Goal: Task Accomplishment & Management: Complete application form

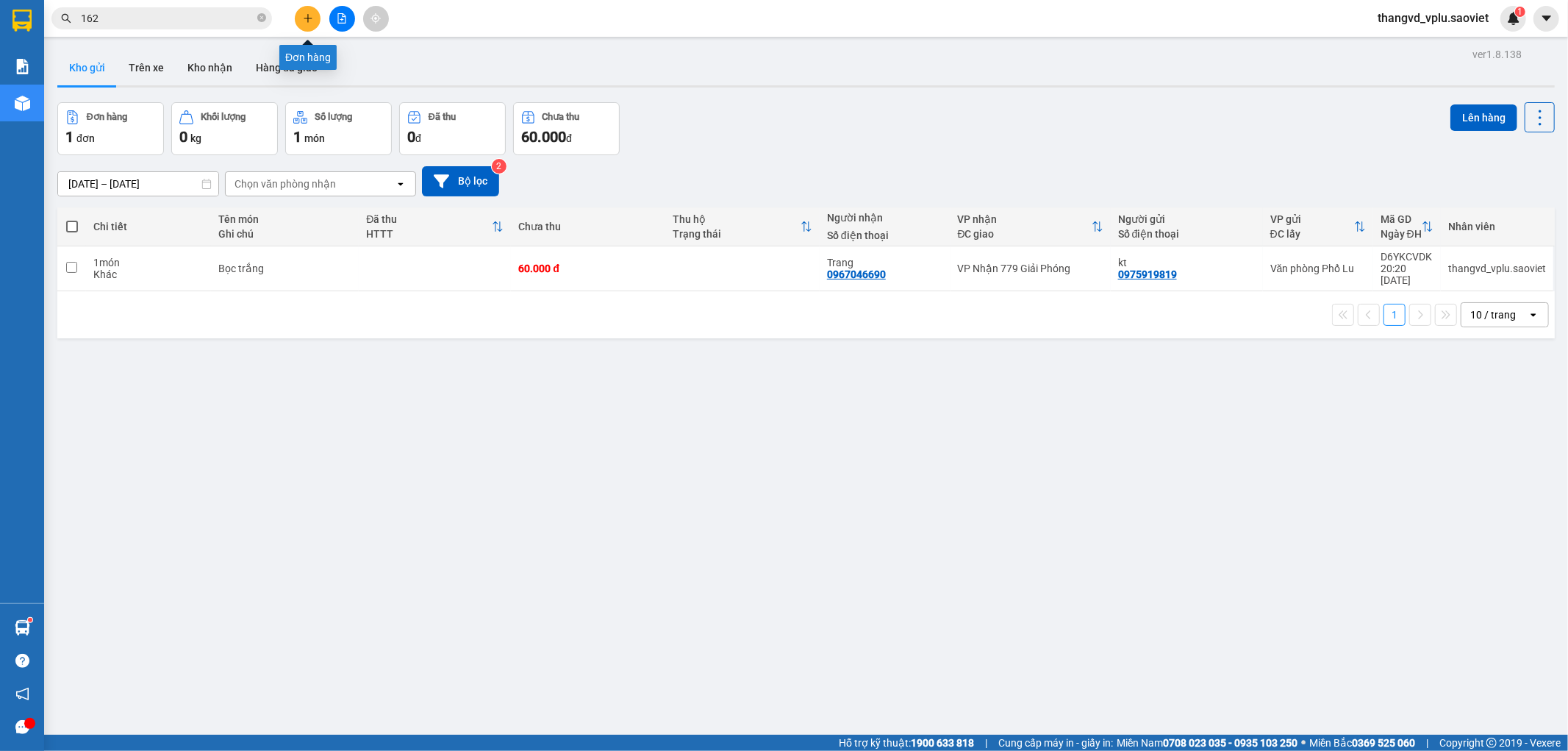
click at [304, 21] on icon "plus" at bounding box center [308, 18] width 10 height 10
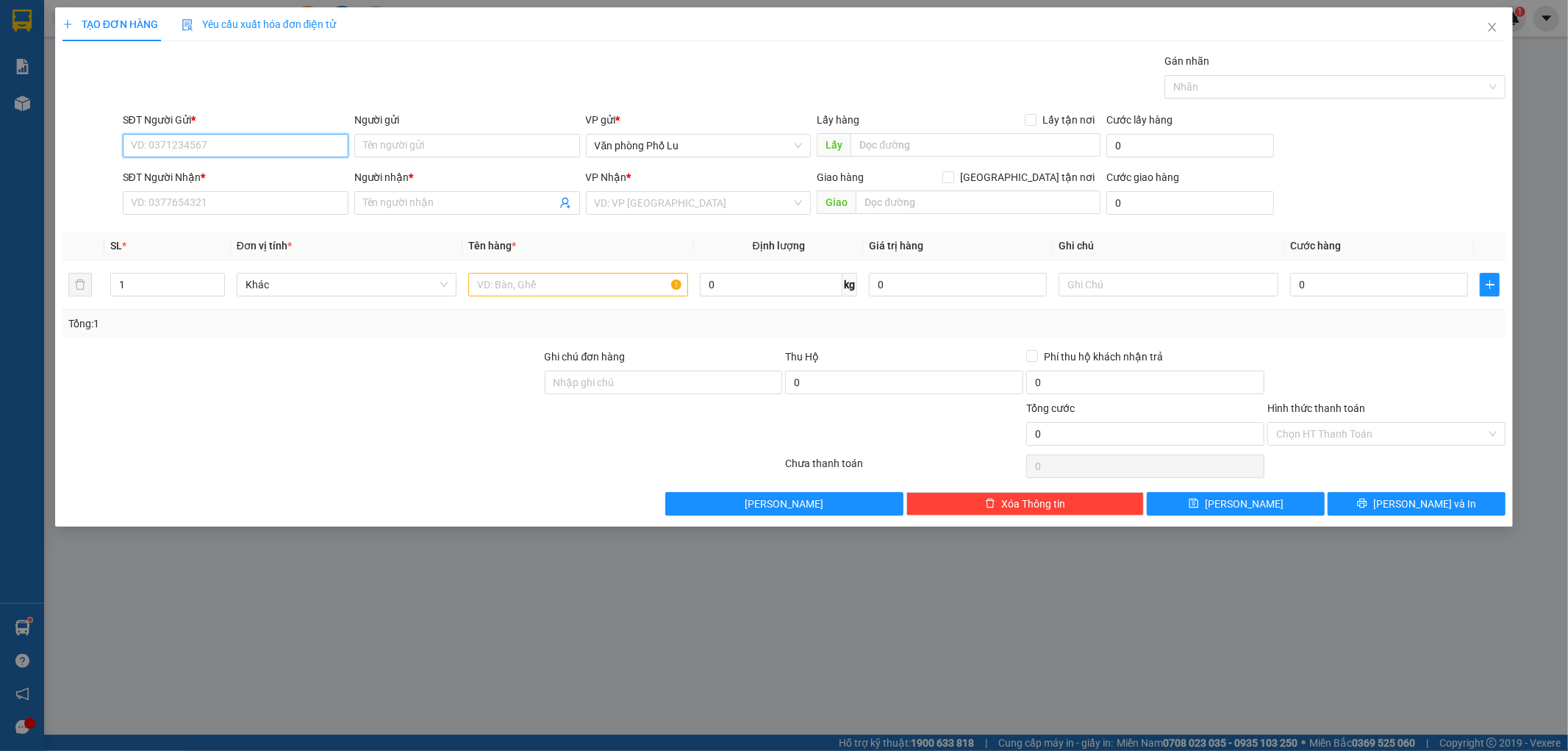
click at [203, 147] on input "SĐT Người Gửi *" at bounding box center [235, 145] width 226 height 23
click at [214, 184] on div "0917023896 - Hiếu" at bounding box center [235, 175] width 226 height 23
type input "0917023896"
type input "Hiếu"
type input "0915650090"
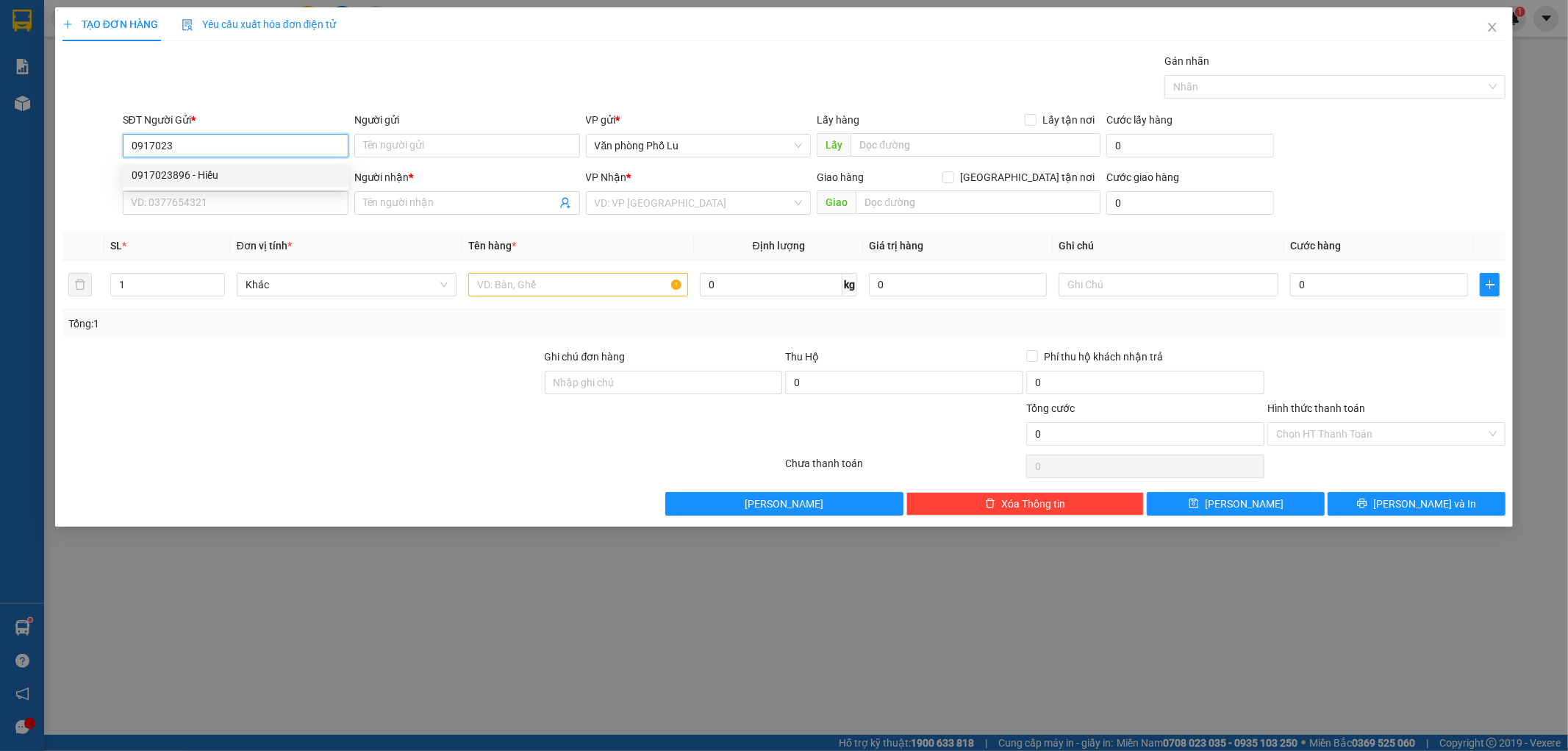
type input "a cường"
type input "0917023896"
click at [216, 202] on input "0915650090" at bounding box center [235, 203] width 226 height 23
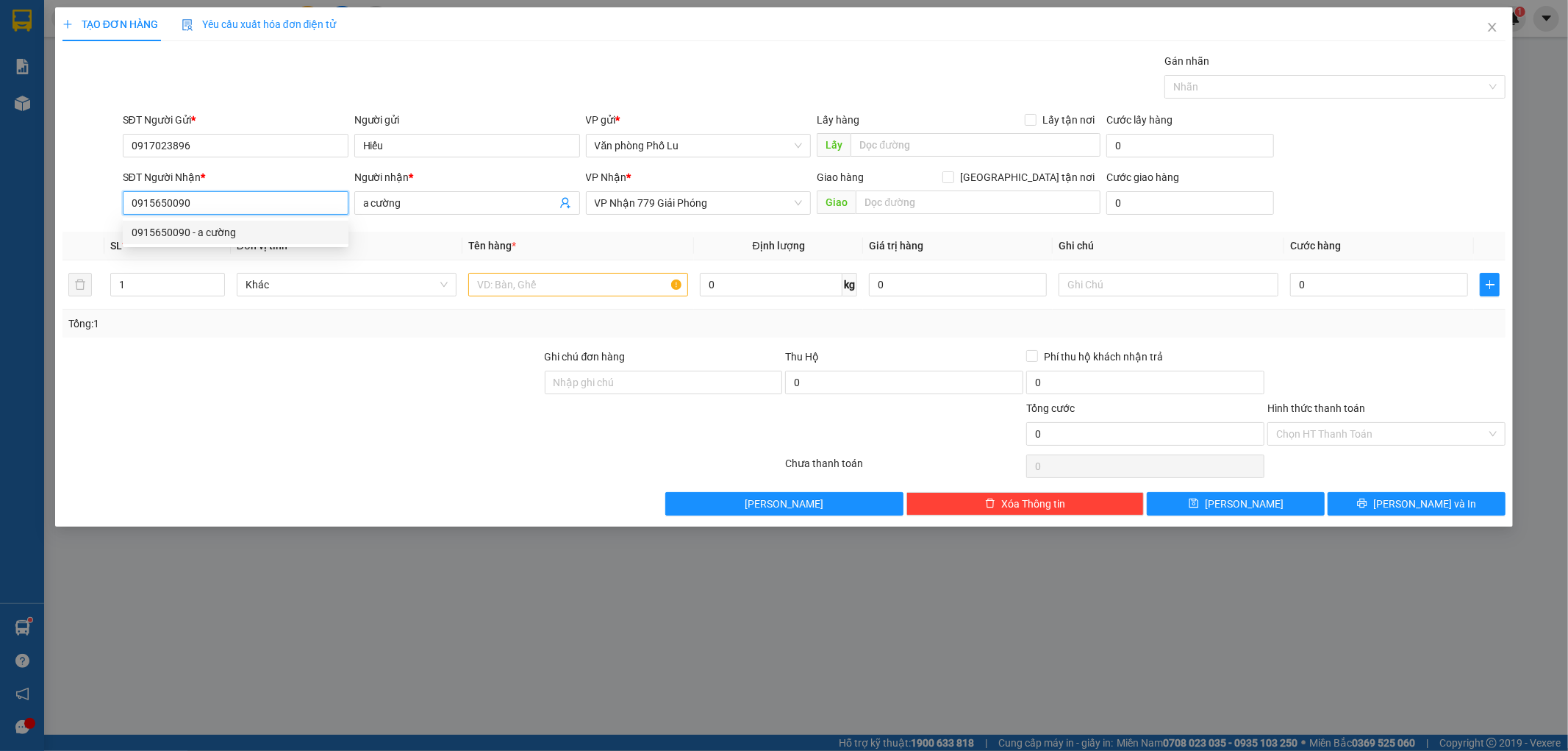
type input "0"
type input "0972181408"
click at [437, 214] on span "a cường" at bounding box center [467, 203] width 226 height 23
click at [436, 208] on input "a cường" at bounding box center [460, 203] width 193 height 16
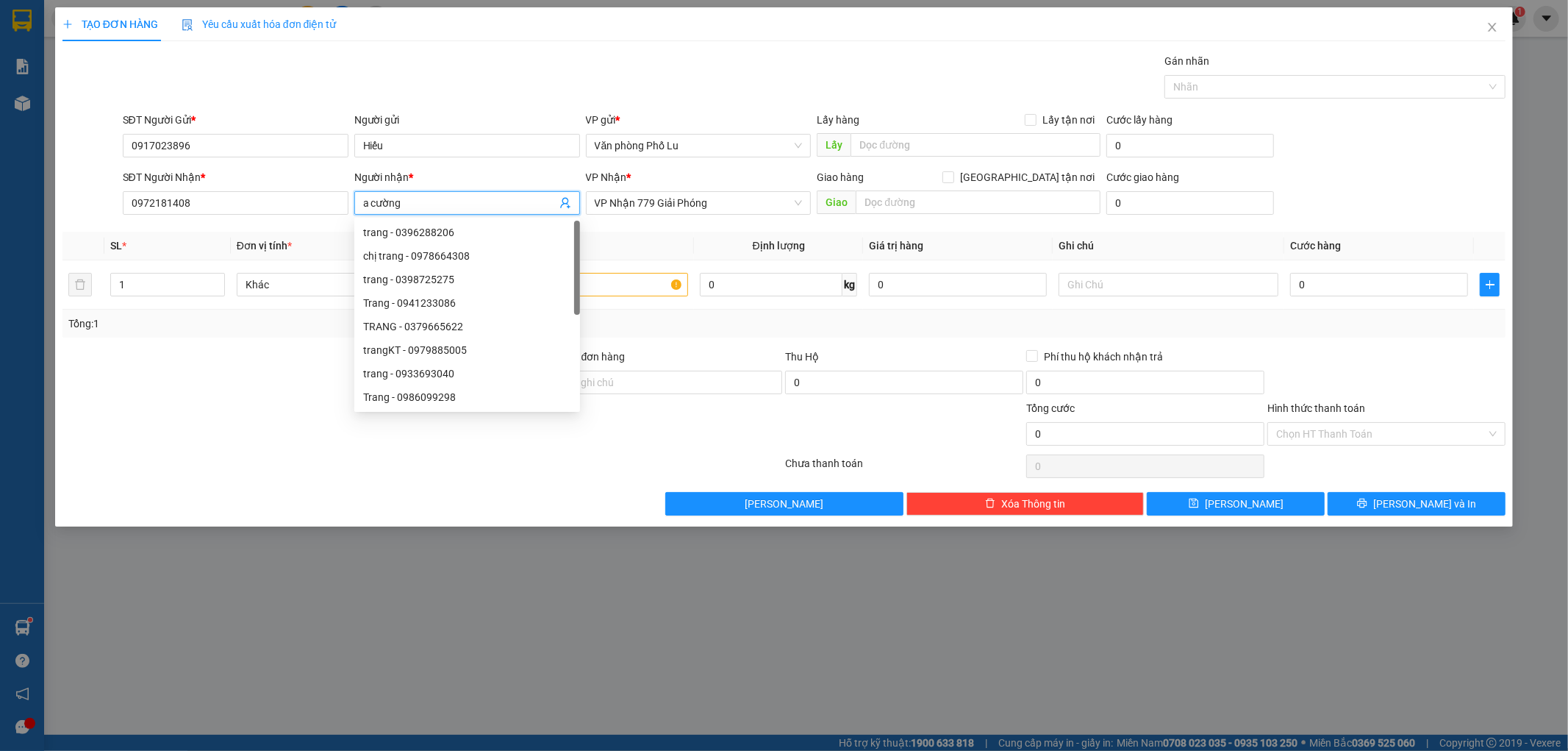
click at [436, 208] on input "a cường" at bounding box center [460, 203] width 193 height 16
type input "Kt"
click at [651, 229] on div "Transit Pickup Surcharge Ids Transit Deliver Surcharge Ids Transit Deliver Surc…" at bounding box center [784, 284] width 1444 height 462
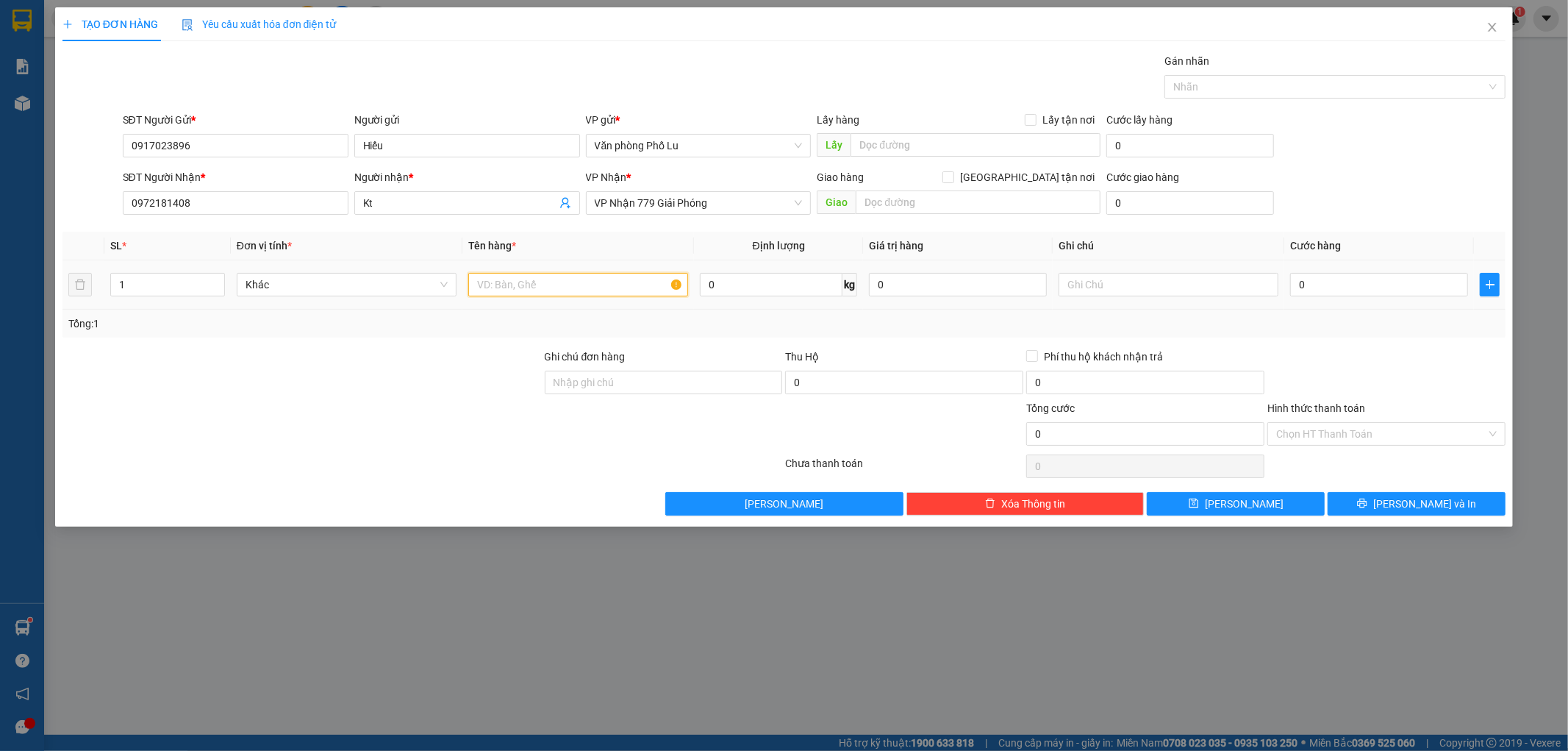
click at [548, 290] on input "text" at bounding box center [578, 285] width 220 height 23
type input "Hộp nhỏ BDV"
click at [1376, 283] on input "0" at bounding box center [1379, 285] width 178 height 23
type input "4"
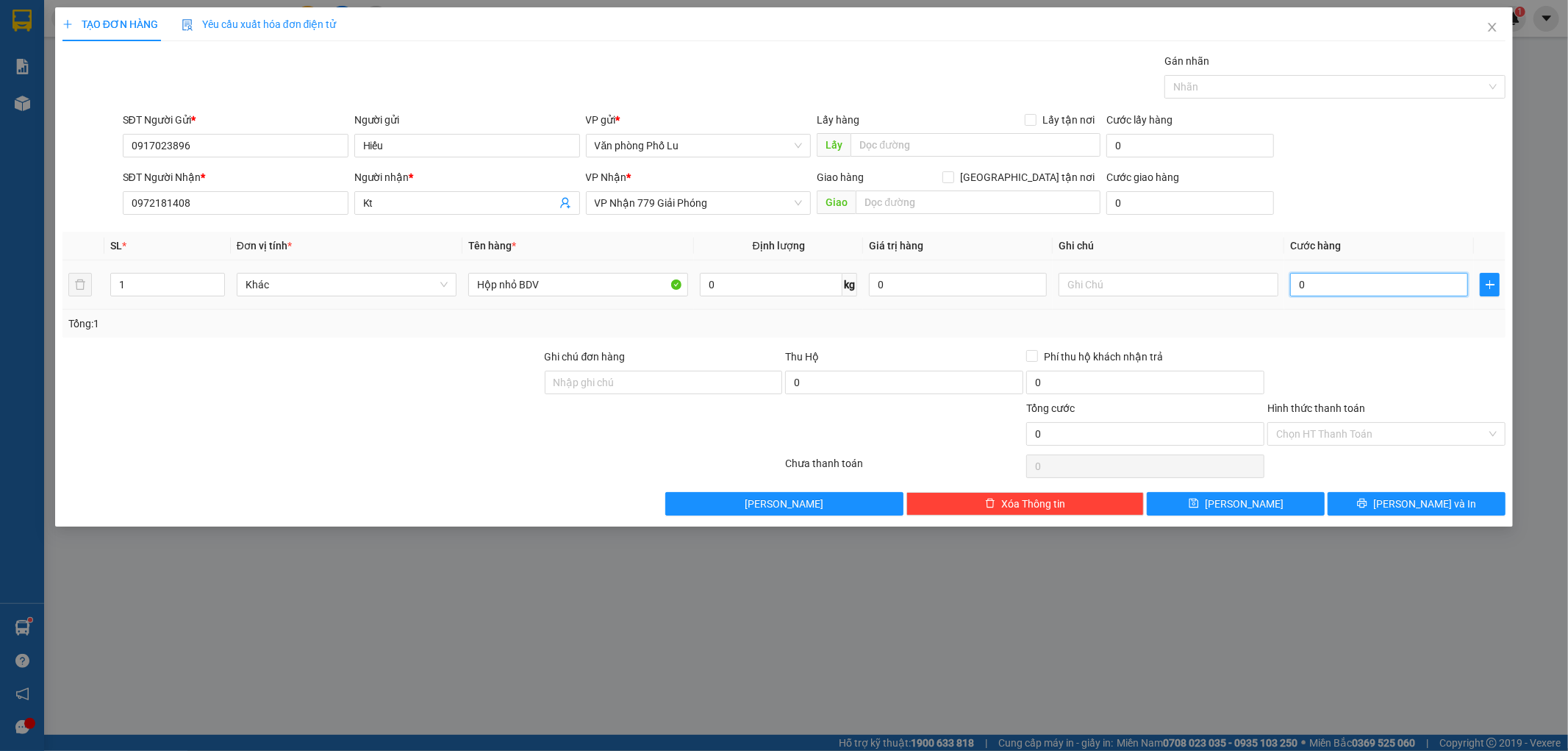
type input "4"
type input "40"
type input "40.000"
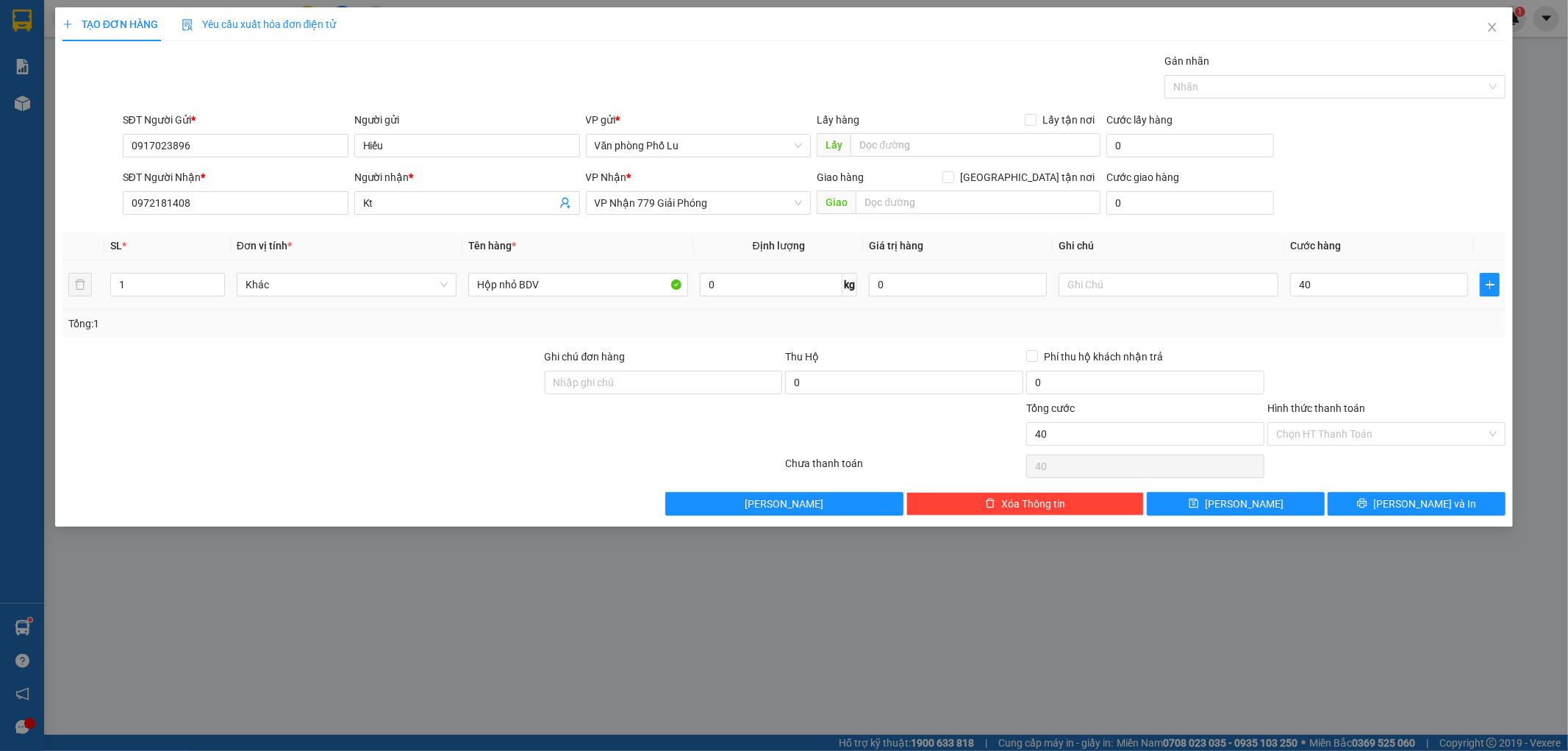
type input "40.000"
click at [1380, 180] on div "SĐT Người Nhận * 0972181408 Người nhận * Kt VP Nhận * VP Nhận 779 Giải Phóng Gi…" at bounding box center [815, 195] width 1390 height 52
click at [1312, 429] on input "Hình thức thanh toán" at bounding box center [1381, 434] width 210 height 22
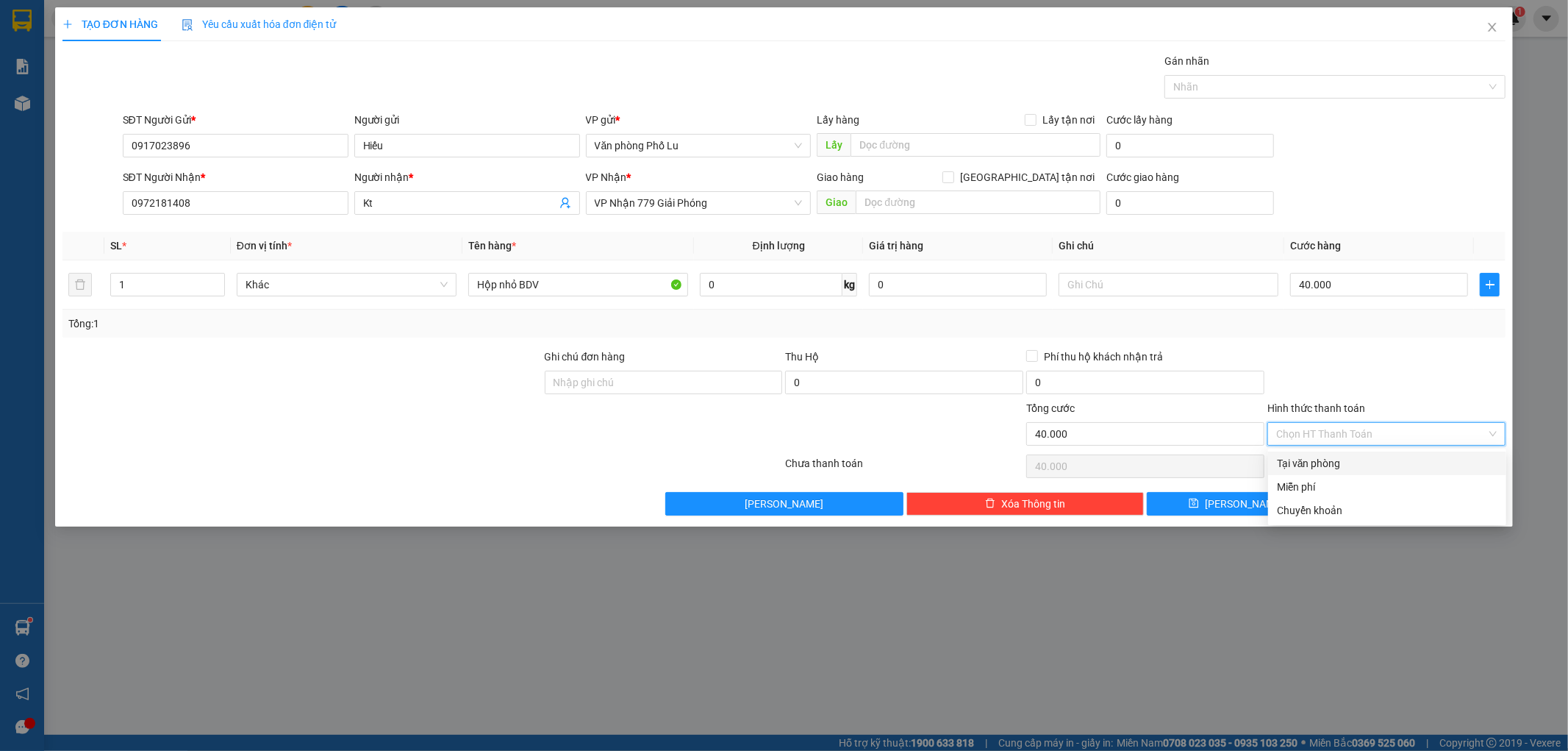
click at [1324, 459] on div "Tại văn phòng" at bounding box center [1387, 463] width 220 height 16
type input "0"
click at [1412, 496] on span "[PERSON_NAME] và In" at bounding box center [1424, 503] width 103 height 16
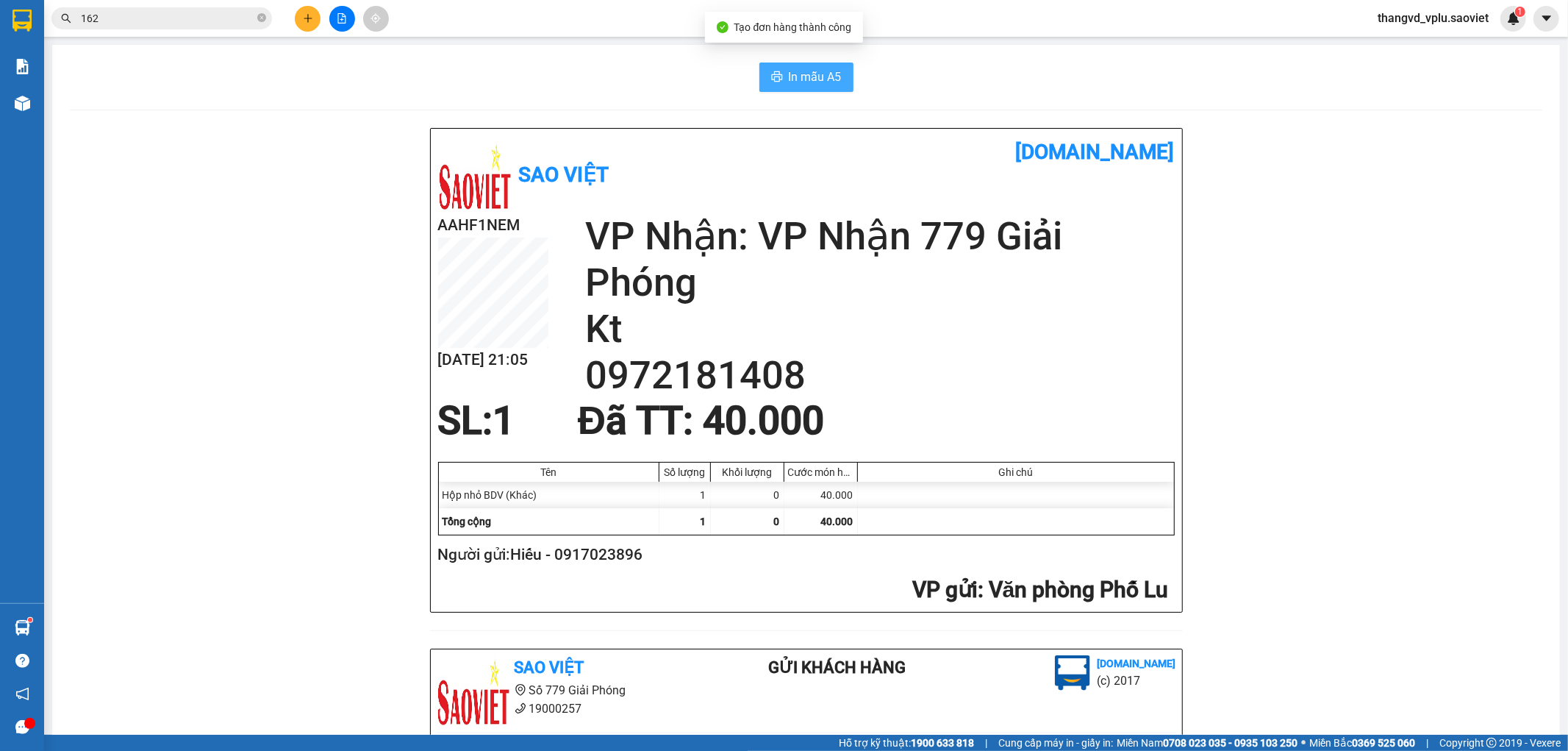
click at [797, 78] on span "In mẫu A5" at bounding box center [815, 77] width 53 height 18
click at [342, 13] on icon "file-add" at bounding box center [342, 18] width 8 height 10
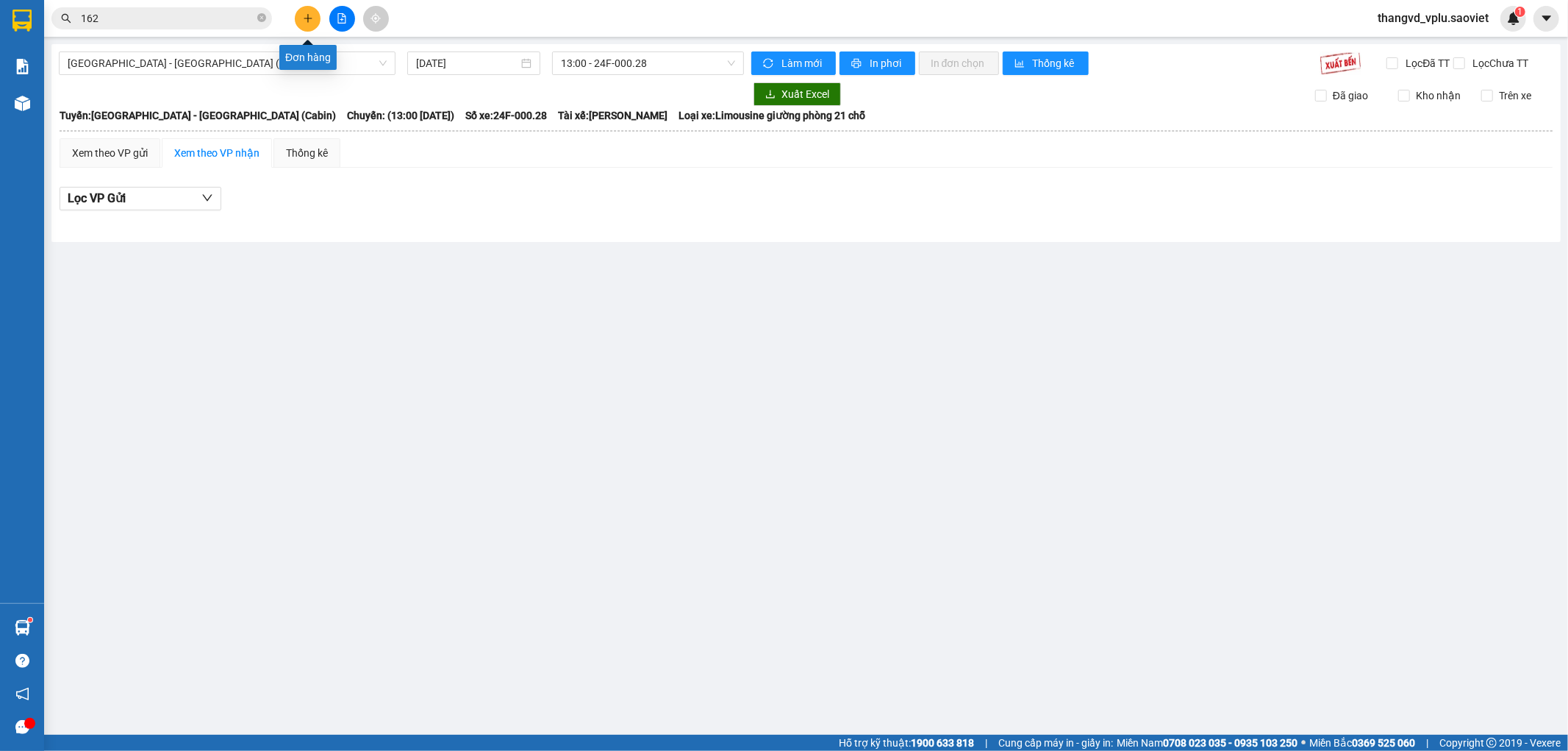
click at [338, 16] on icon "file-add" at bounding box center [342, 18] width 8 height 10
click at [295, 18] on button at bounding box center [307, 18] width 26 height 26
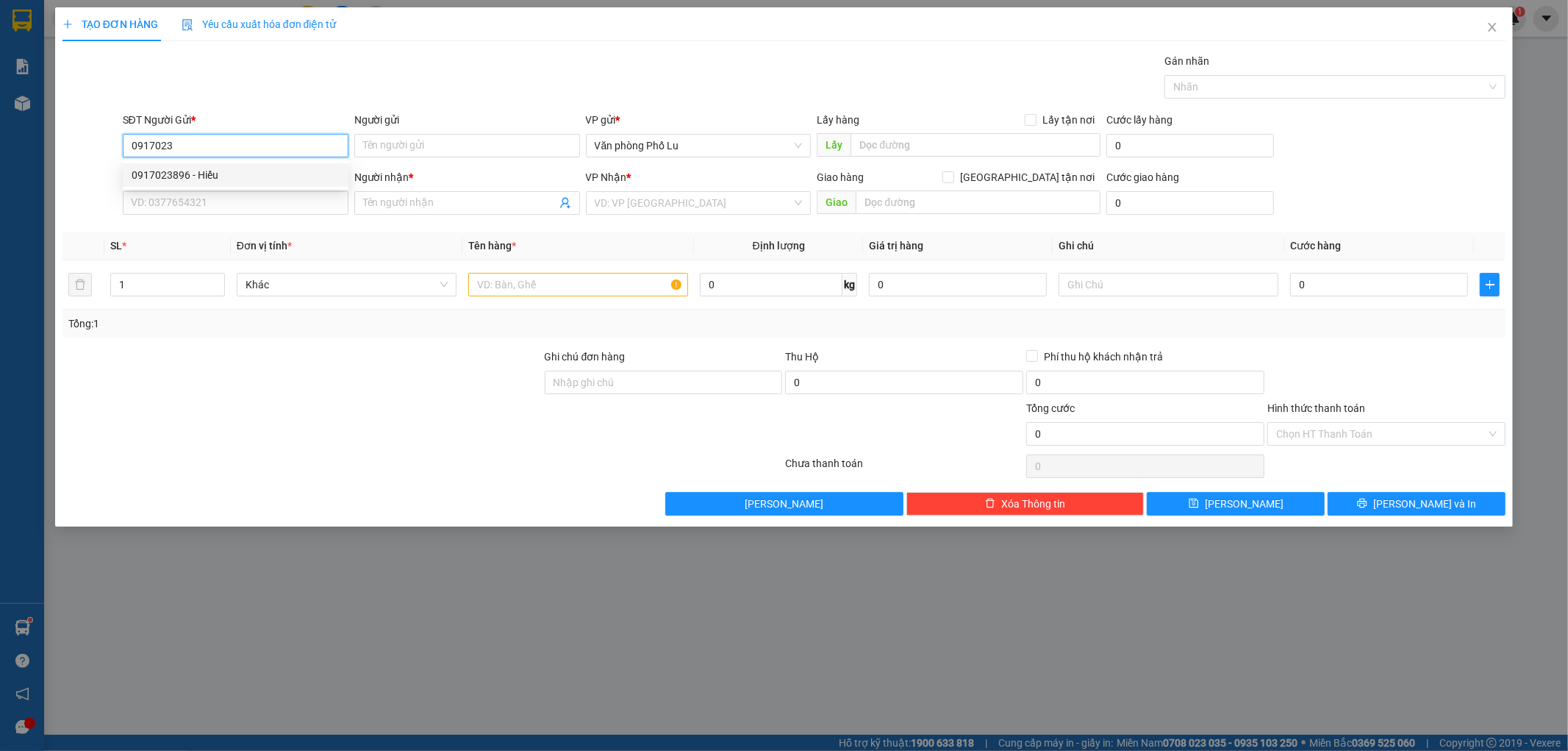
click at [285, 180] on div "0917023896 - Hiếu" at bounding box center [235, 174] width 208 height 16
type input "0917023896"
type input "Hiếu"
type input "0972181408"
type input "Kt"
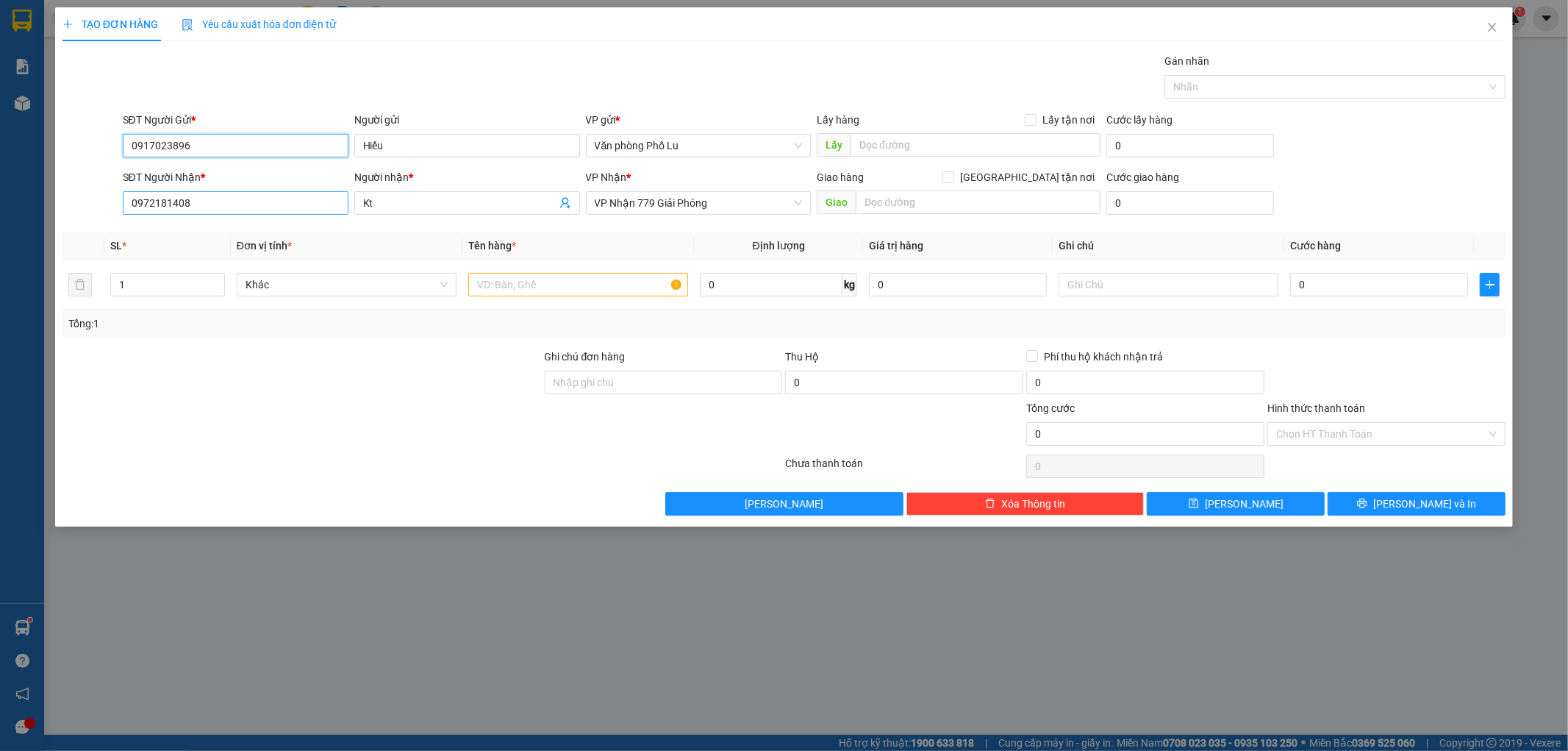
type input "0917023896"
click at [241, 201] on input "0972181408" at bounding box center [235, 203] width 226 height 23
type input "0969392962"
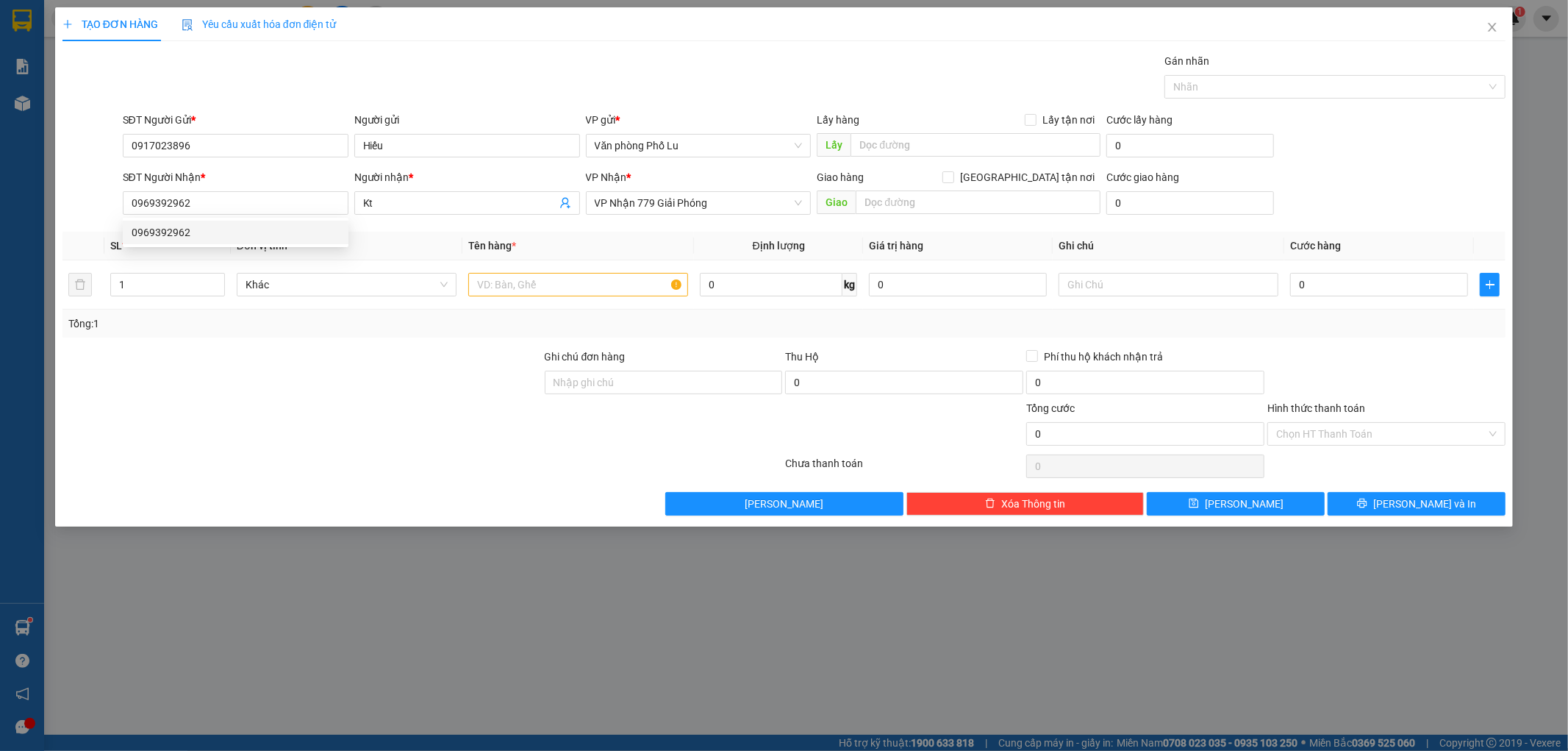
click at [277, 356] on div at bounding box center [302, 375] width 482 height 52
click at [530, 295] on input "text" at bounding box center [578, 285] width 220 height 23
type input "Hộp BDV"
click at [1324, 288] on input "0" at bounding box center [1379, 285] width 178 height 23
type input "5"
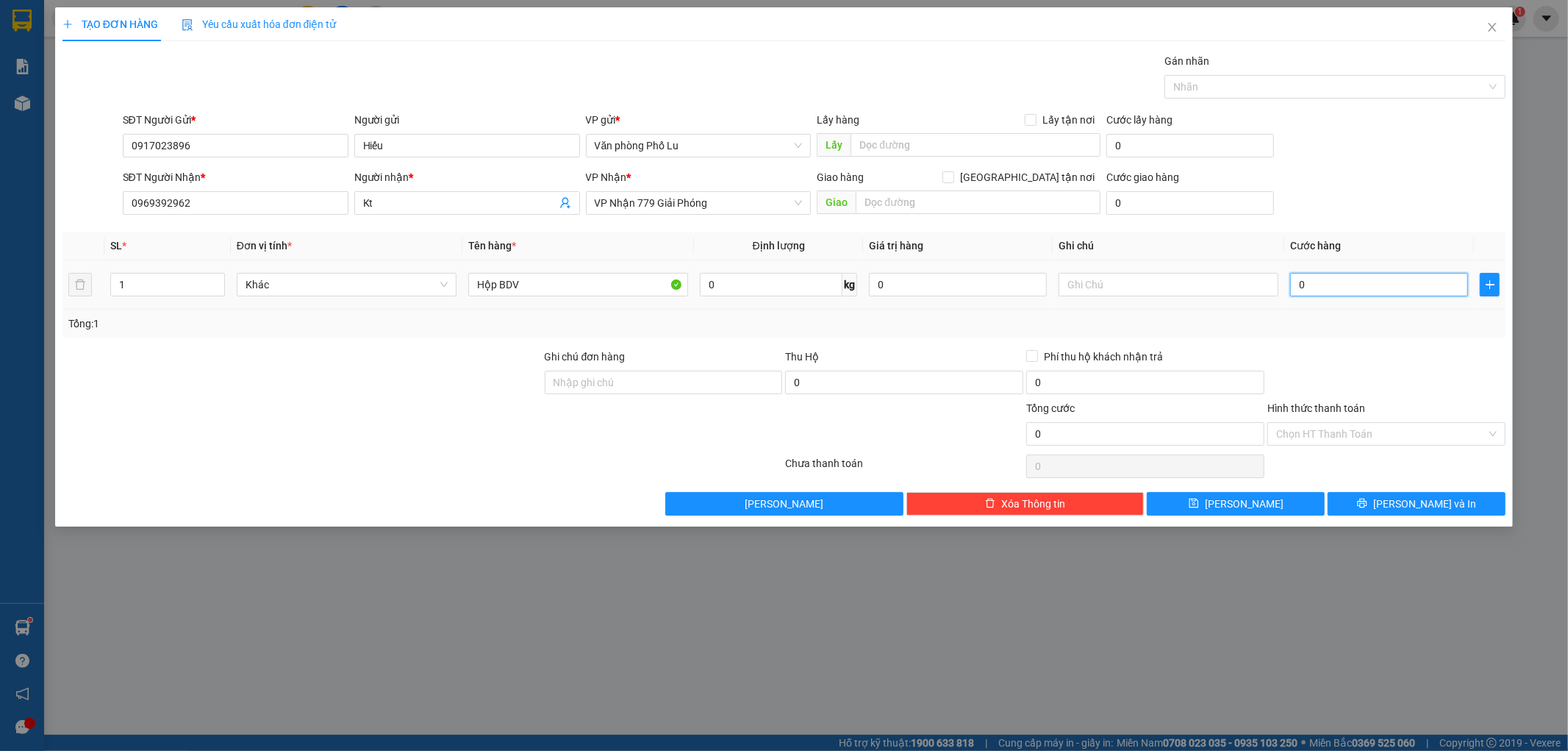
type input "5"
type input "50"
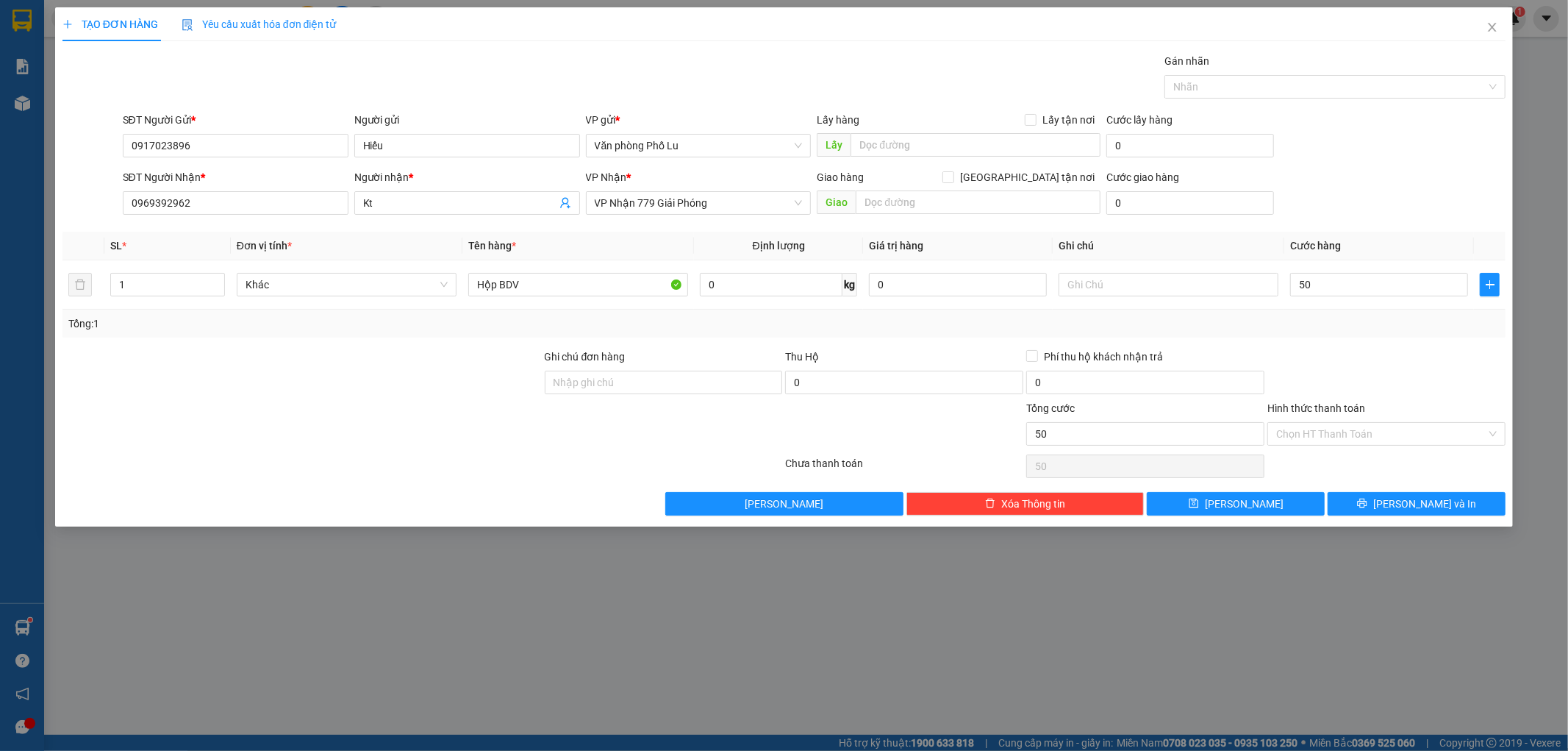
type input "50.000"
click at [1375, 355] on div at bounding box center [1386, 375] width 241 height 52
click at [1369, 434] on input "Hình thức thanh toán" at bounding box center [1381, 434] width 210 height 22
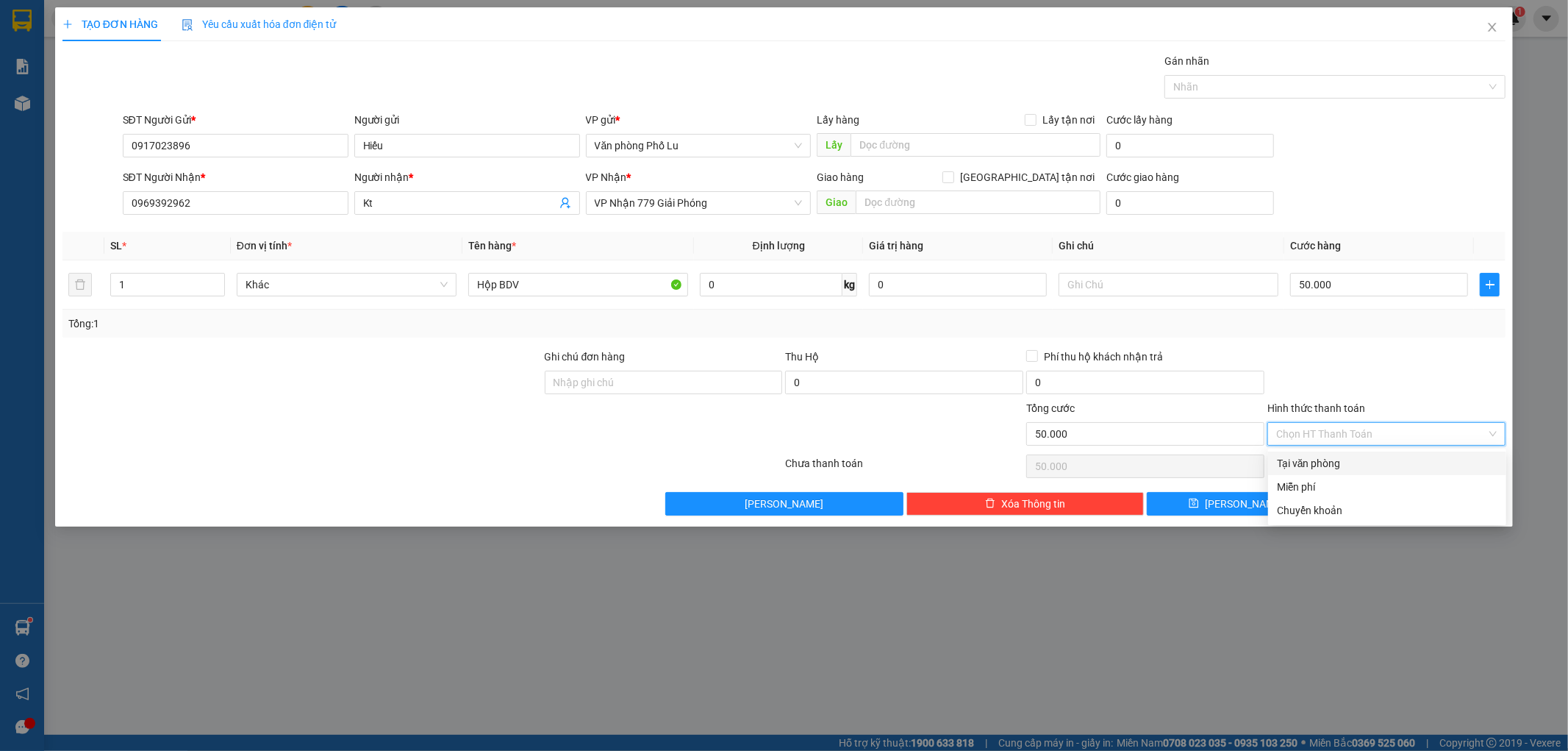
click at [1331, 464] on div "Tại văn phòng" at bounding box center [1387, 463] width 220 height 16
type input "0"
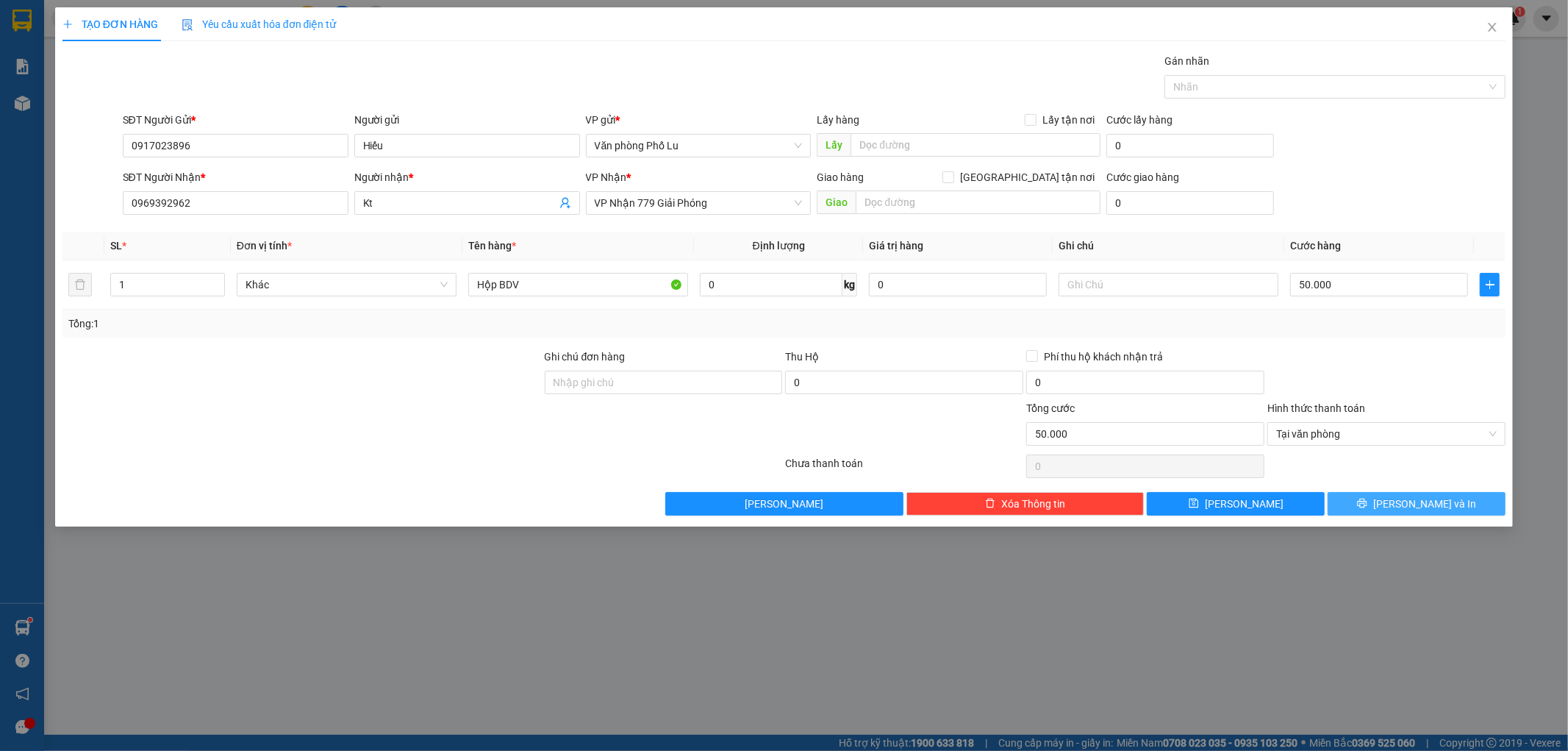
click at [1405, 502] on span "[PERSON_NAME] và In" at bounding box center [1424, 503] width 103 height 16
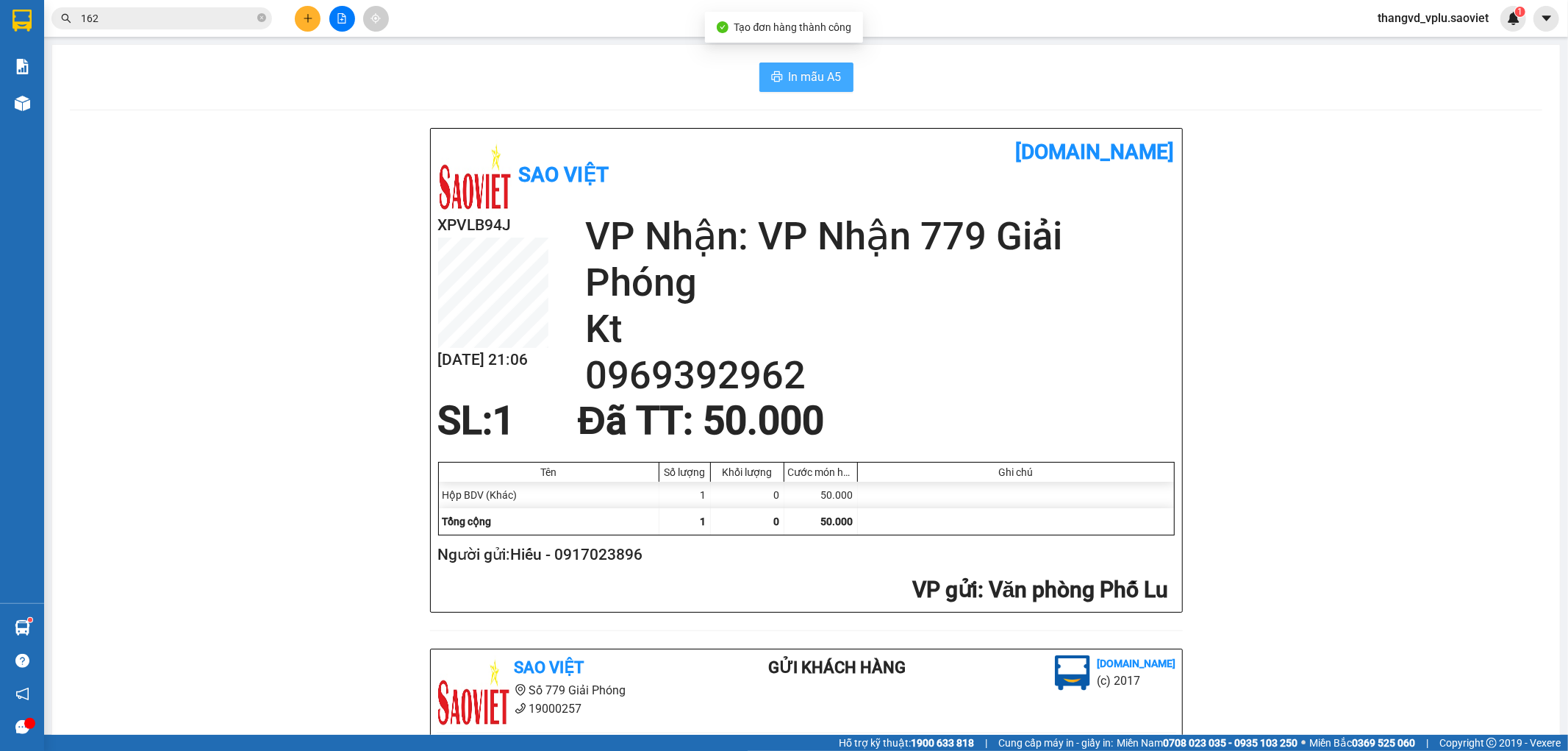
click at [796, 83] on span "In mẫu A5" at bounding box center [815, 77] width 53 height 18
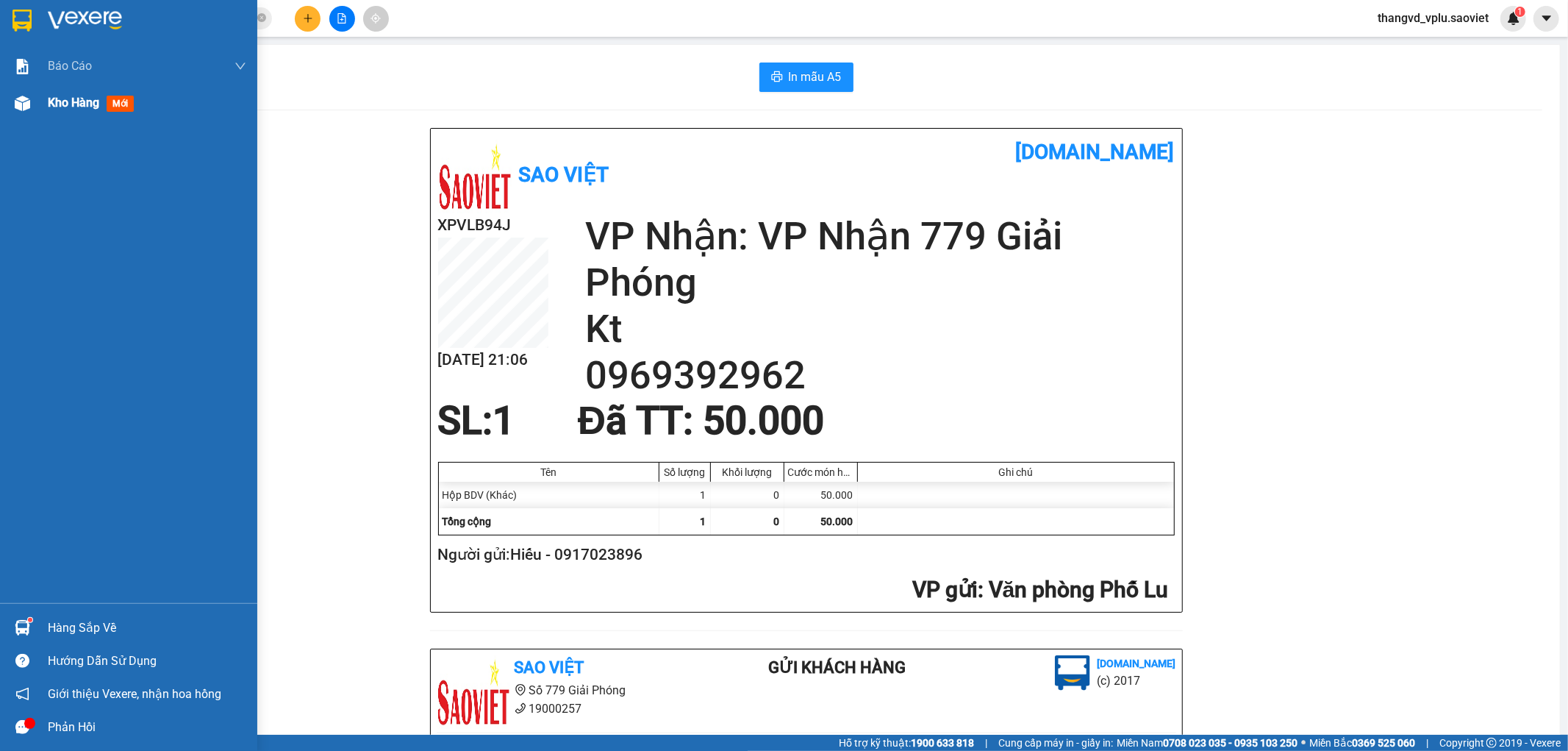
click at [58, 100] on span "Kho hàng" at bounding box center [73, 103] width 52 height 14
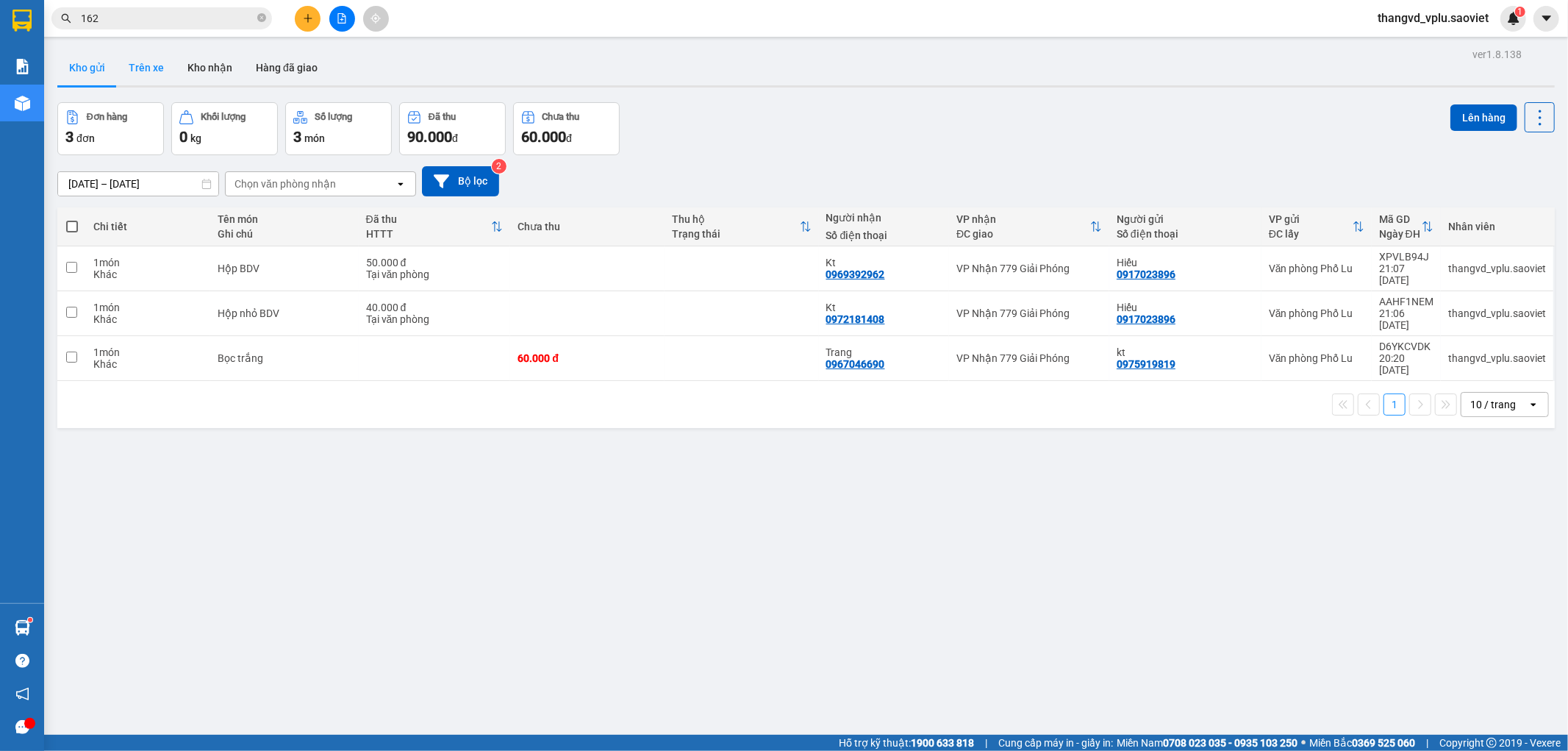
click at [142, 71] on button "Trên xe" at bounding box center [146, 68] width 59 height 35
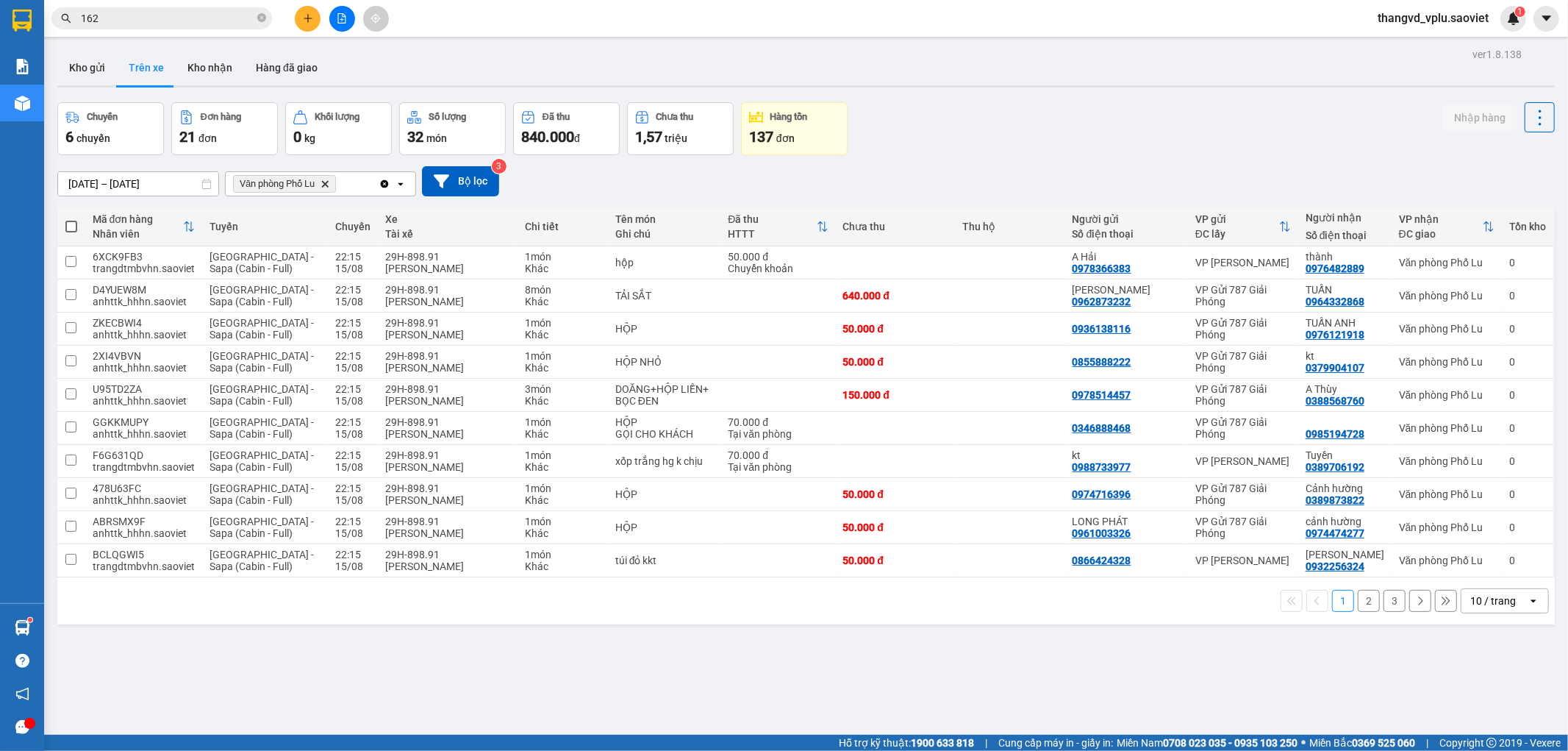
click at [1385, 606] on button "3" at bounding box center [1395, 601] width 22 height 22
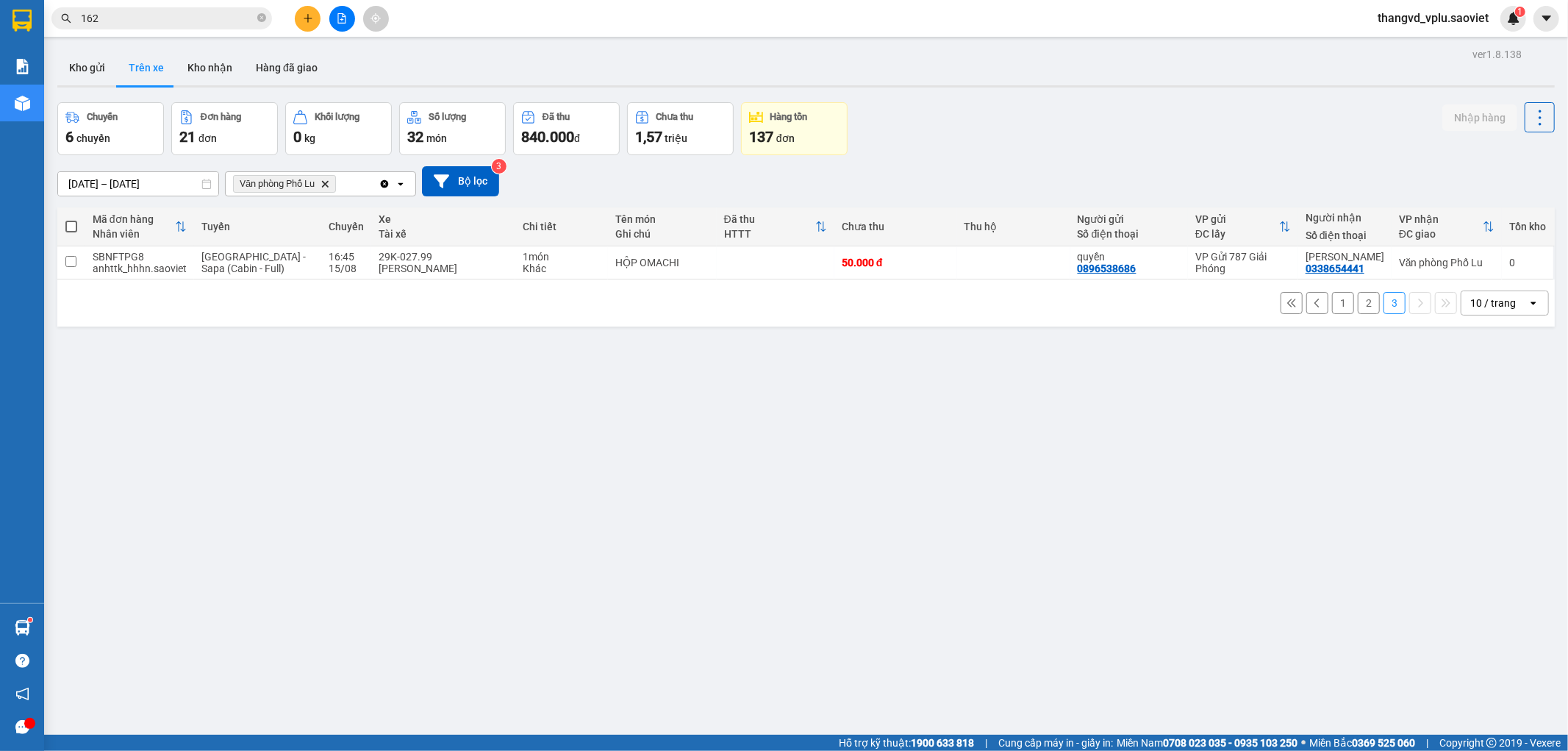
click at [1358, 304] on button "2" at bounding box center [1369, 303] width 22 height 22
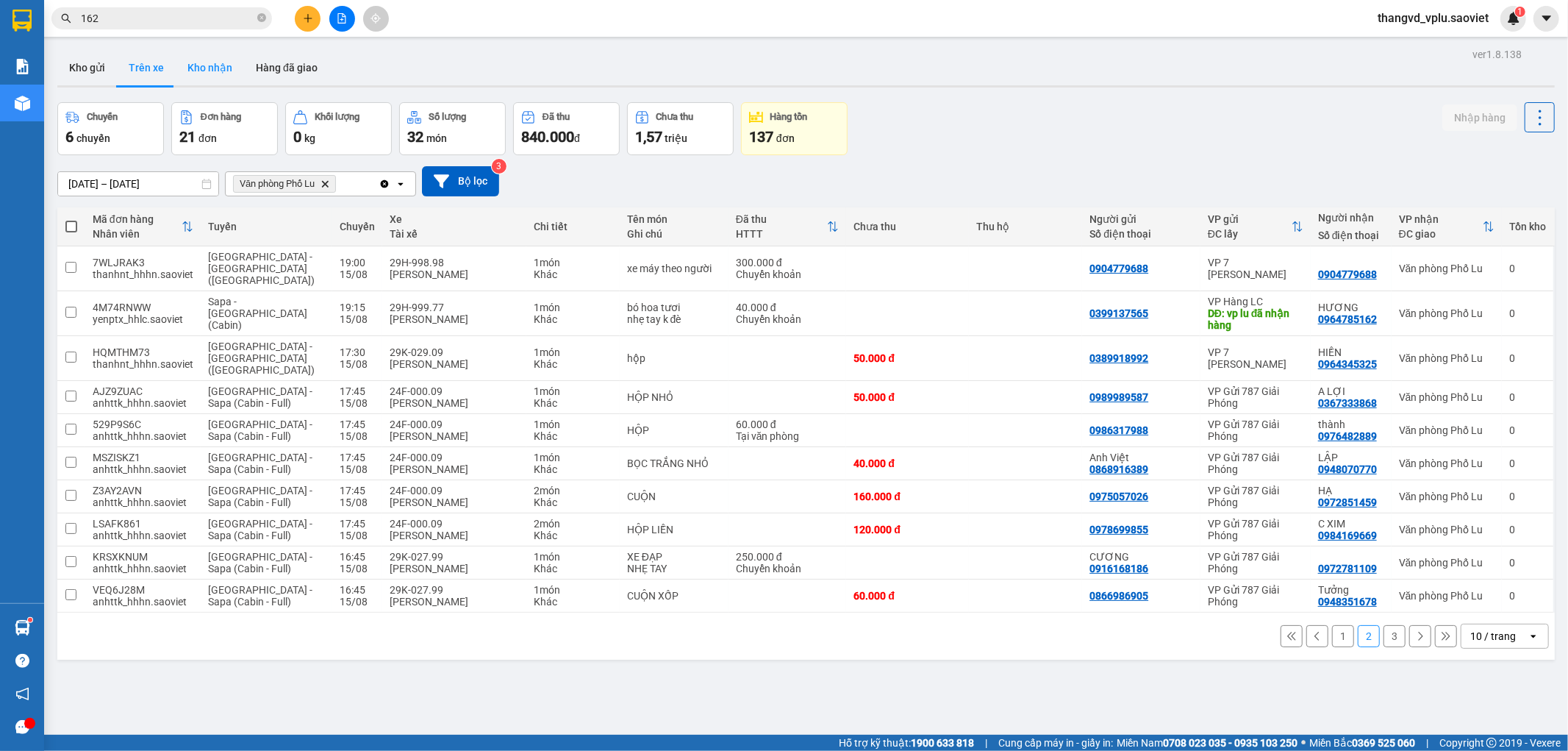
click at [218, 72] on button "Kho nhận" at bounding box center [210, 68] width 68 height 35
type input "[DATE] – [DATE]"
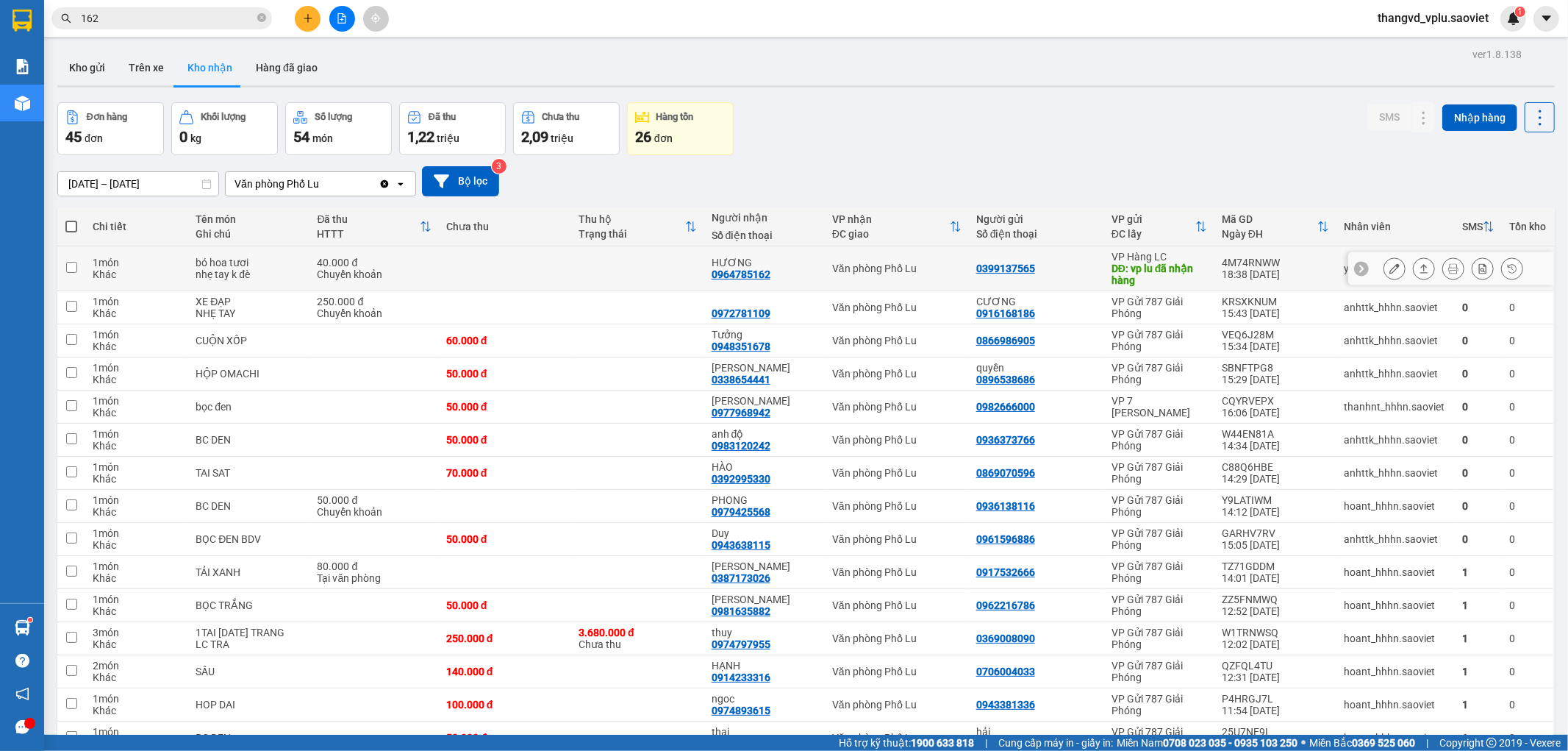
click at [1390, 270] on icon at bounding box center [1395, 269] width 10 height 10
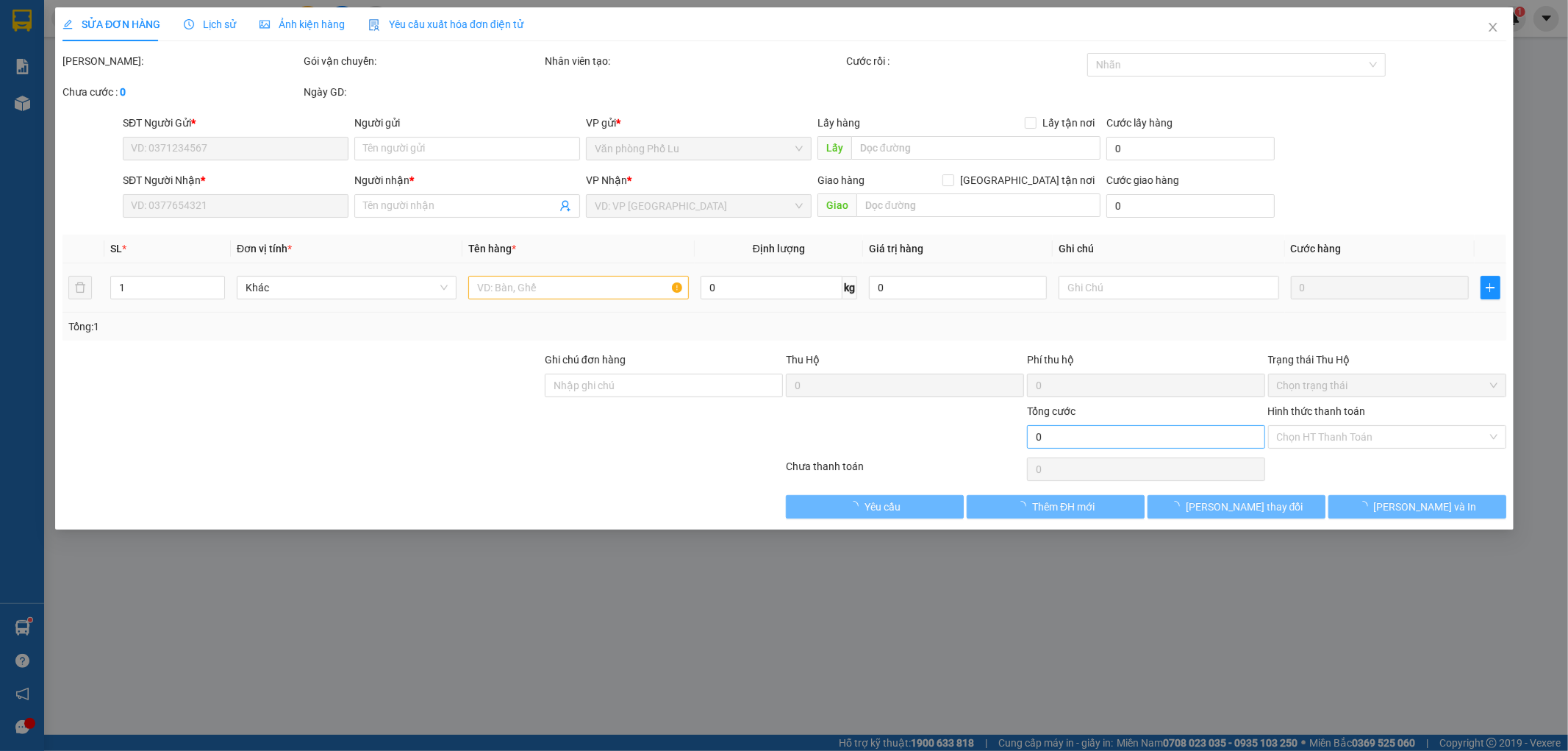
type input "0399137565"
type input "vp lu đã nhận hàng"
type input "0964785162"
type input "HƯƠNG"
type input "40.000"
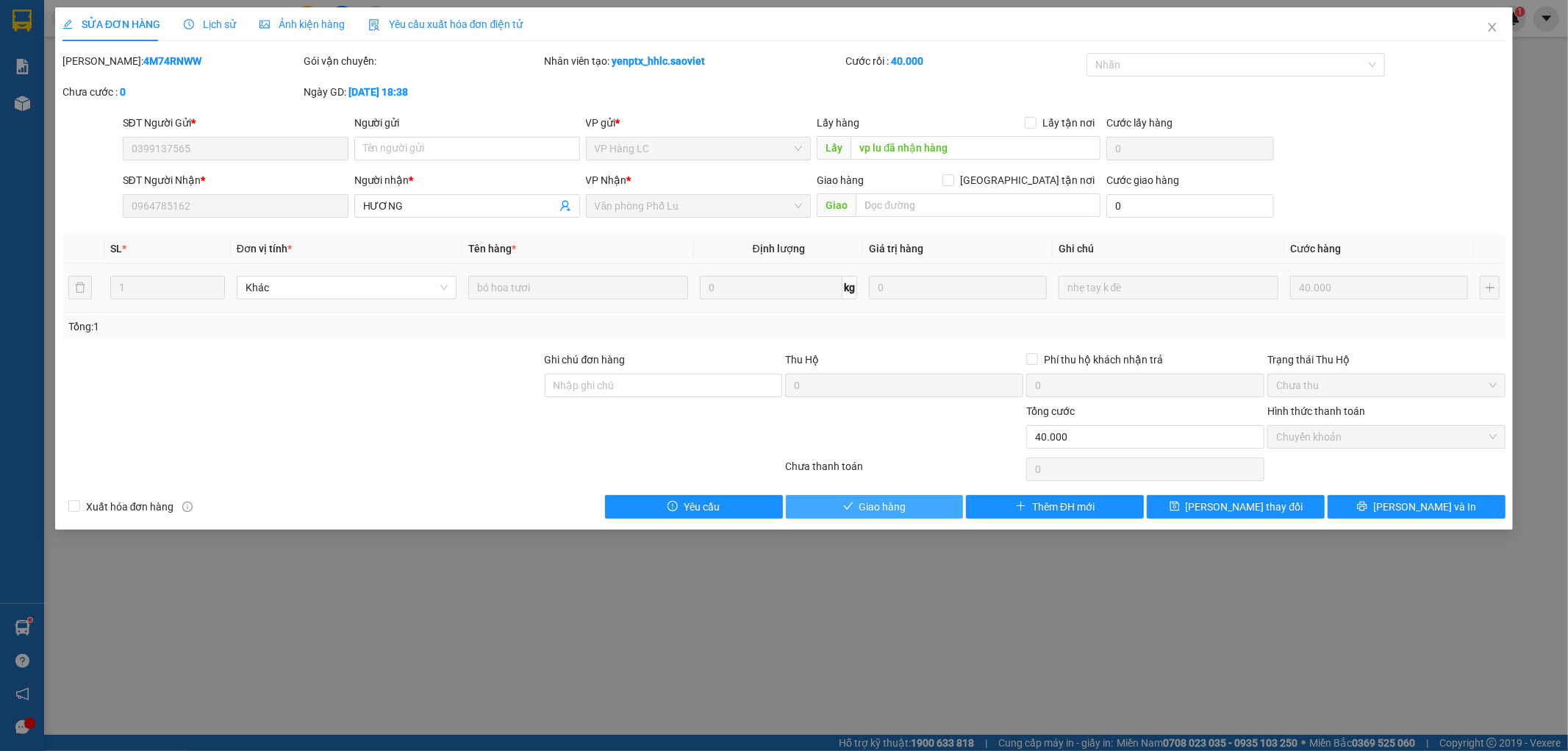
click at [904, 505] on span "Giao hàng" at bounding box center [882, 507] width 47 height 16
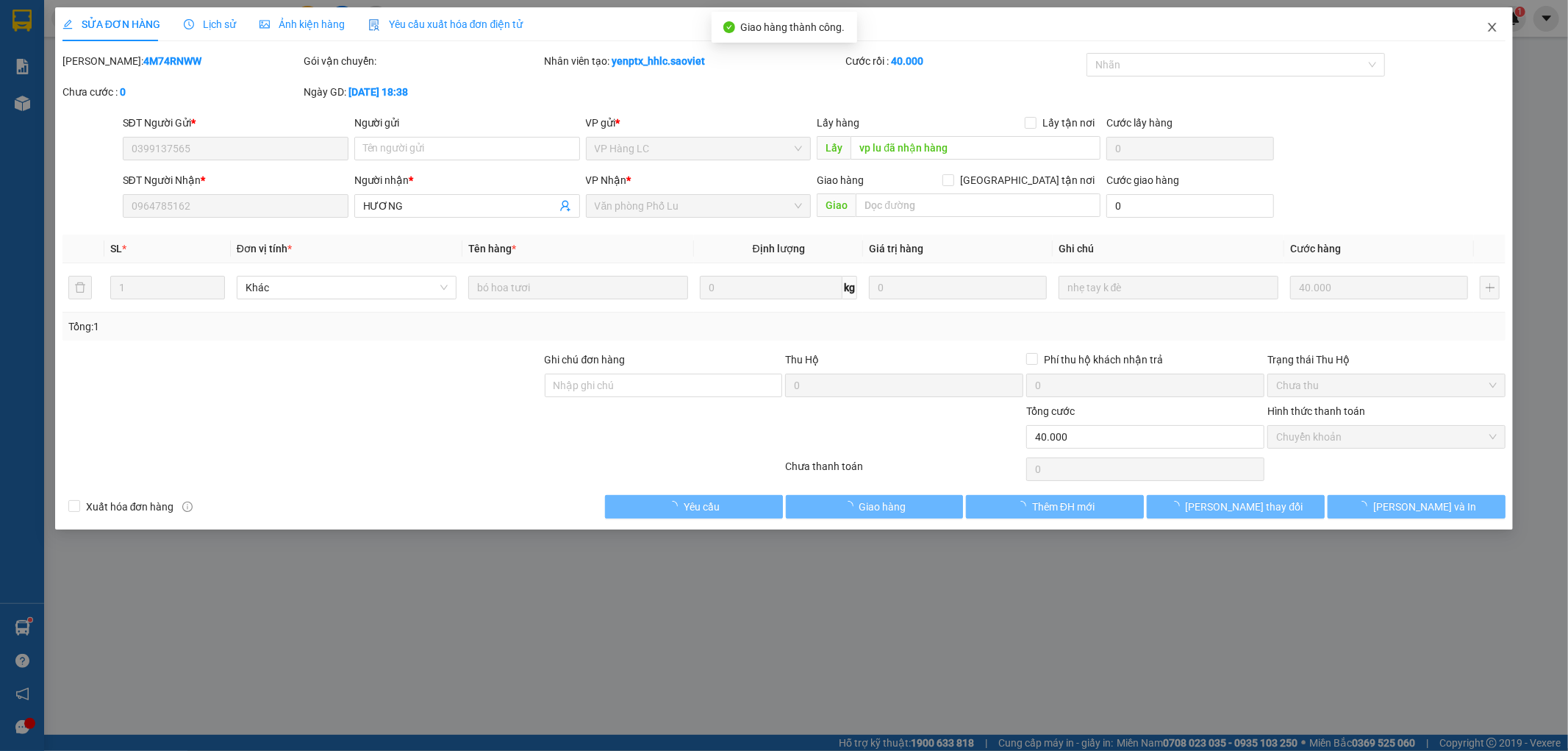
click at [1490, 31] on icon "close" at bounding box center [1493, 27] width 8 height 9
